Goal: Browse casually

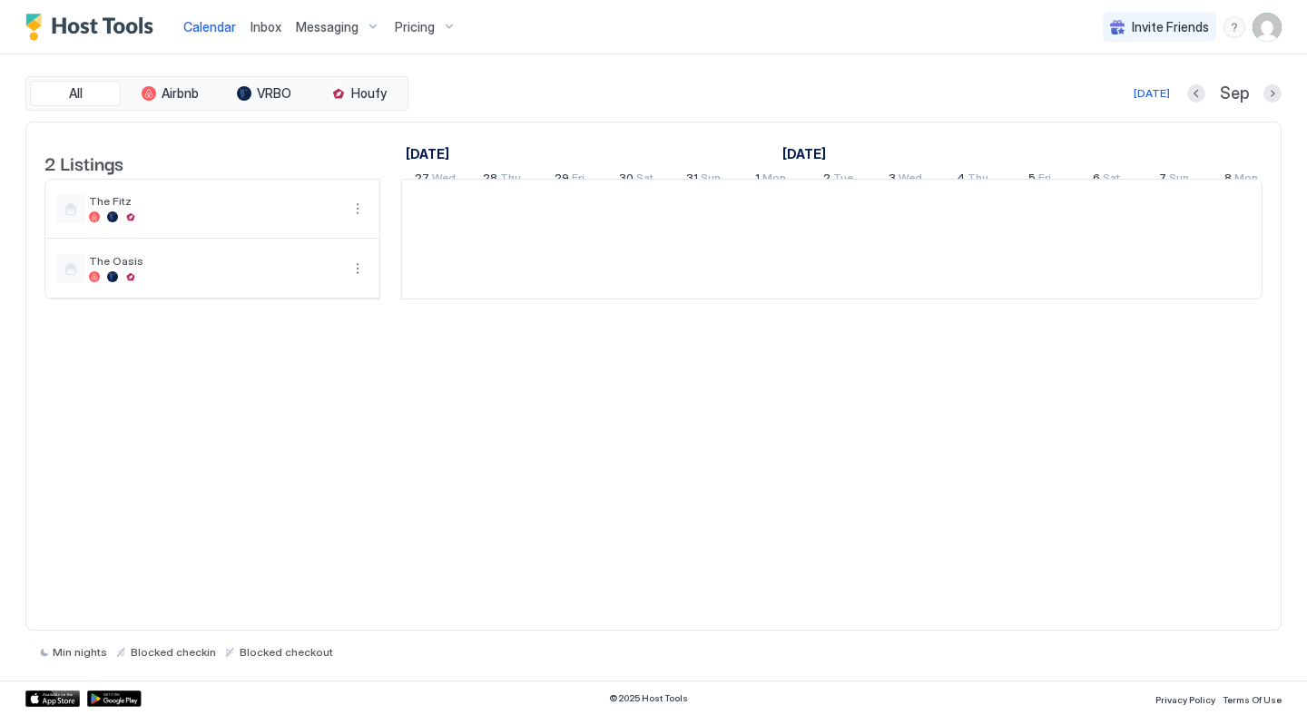
scroll to position [0, 1009]
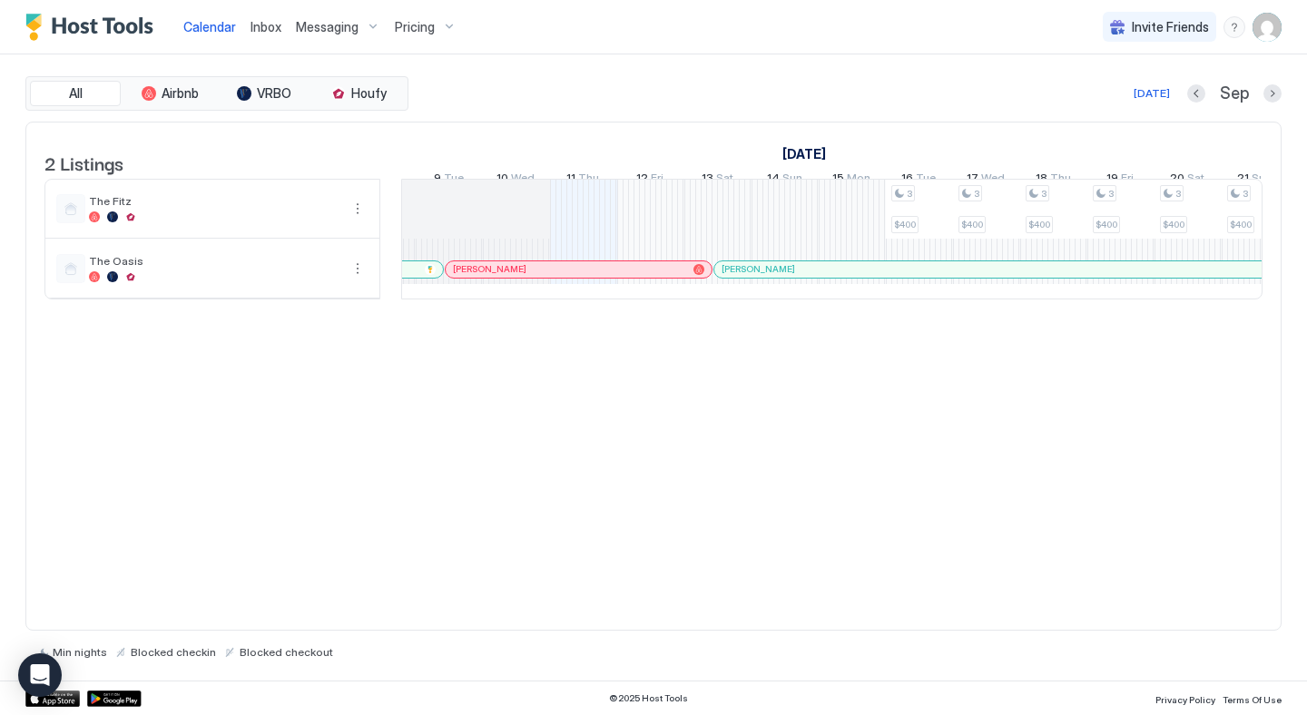
scroll to position [0, 857]
